Goal: Task Accomplishment & Management: Use online tool/utility

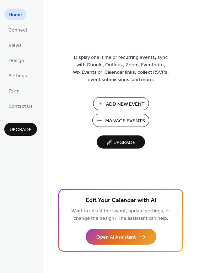
click at [124, 118] on span "Manage Events" at bounding box center [125, 121] width 40 height 7
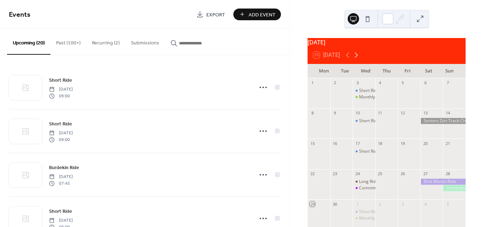
click at [357, 56] on icon at bounding box center [356, 55] width 9 height 9
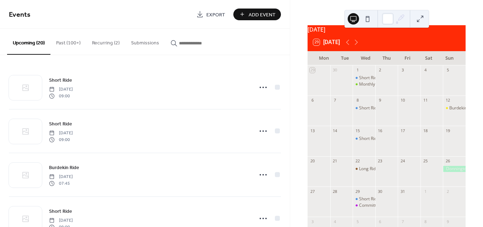
scroll to position [36, 0]
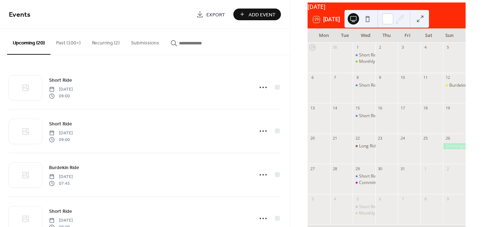
click at [447, 16] on div "29 Today" at bounding box center [387, 19] width 158 height 17
click at [326, 11] on div "October 2025" at bounding box center [387, 6] width 158 height 9
click at [355, 17] on button at bounding box center [353, 18] width 11 height 11
click at [421, 19] on button at bounding box center [419, 18] width 11 height 11
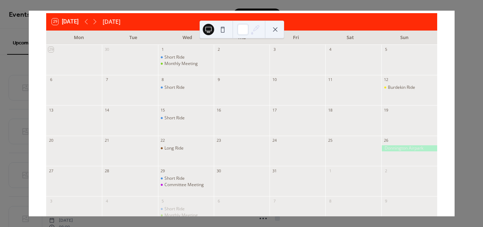
click at [274, 25] on button at bounding box center [275, 29] width 11 height 11
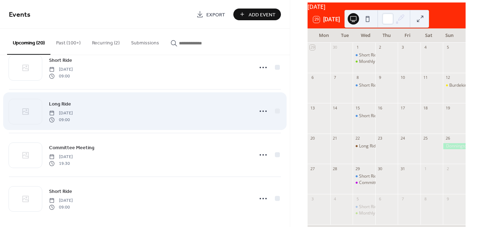
scroll to position [721, 0]
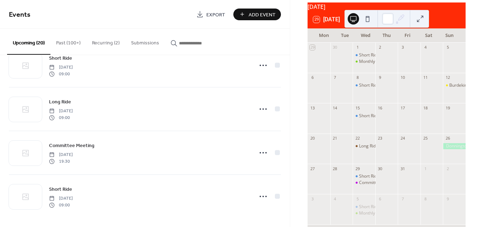
click at [102, 41] on button "Recurring (2)" at bounding box center [105, 41] width 39 height 25
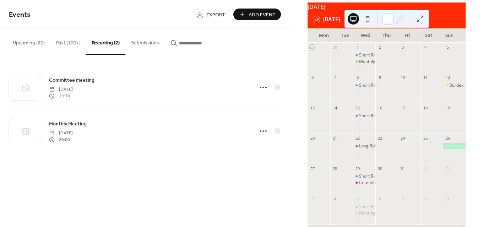
click at [62, 42] on button "Past (100+)" at bounding box center [68, 41] width 36 height 25
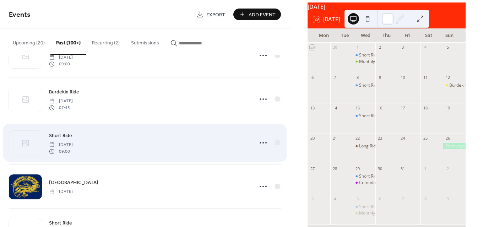
scroll to position [284, 0]
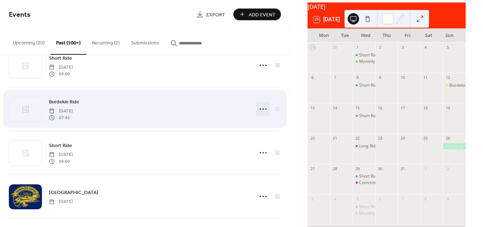
click at [260, 108] on icon at bounding box center [262, 108] width 11 height 11
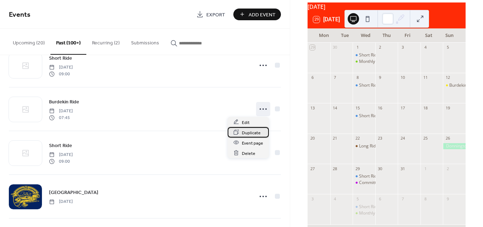
click at [258, 131] on span "Duplicate" at bounding box center [251, 132] width 19 height 7
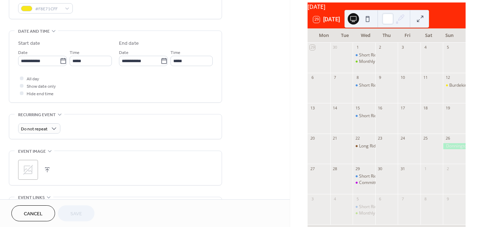
scroll to position [213, 0]
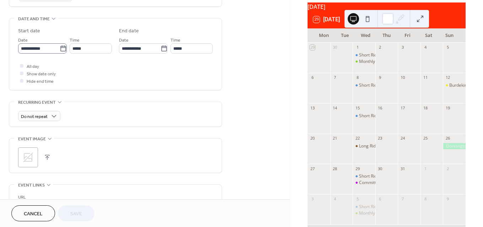
click at [63, 47] on icon at bounding box center [62, 48] width 5 height 6
click at [60, 47] on input "**********" at bounding box center [39, 48] width 42 height 10
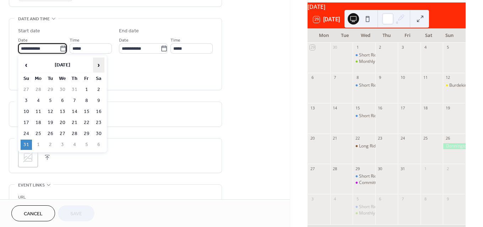
click at [98, 61] on span "›" at bounding box center [98, 65] width 11 height 14
click at [27, 109] on td "14" at bounding box center [26, 112] width 11 height 10
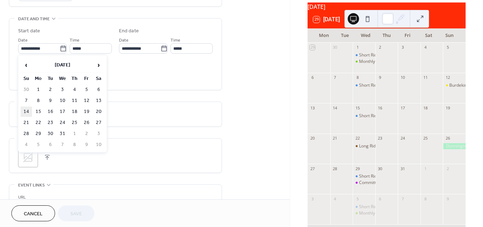
type input "**********"
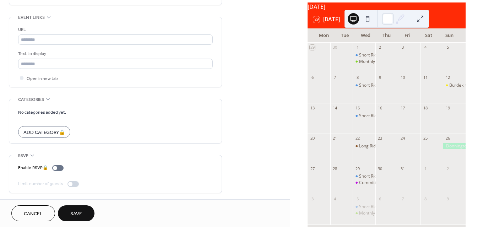
scroll to position [54, 0]
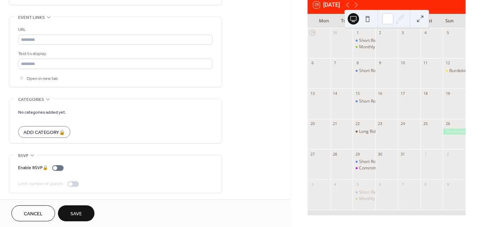
click at [76, 205] on button "Save" at bounding box center [76, 213] width 37 height 16
